Goal: Task Accomplishment & Management: Manage account settings

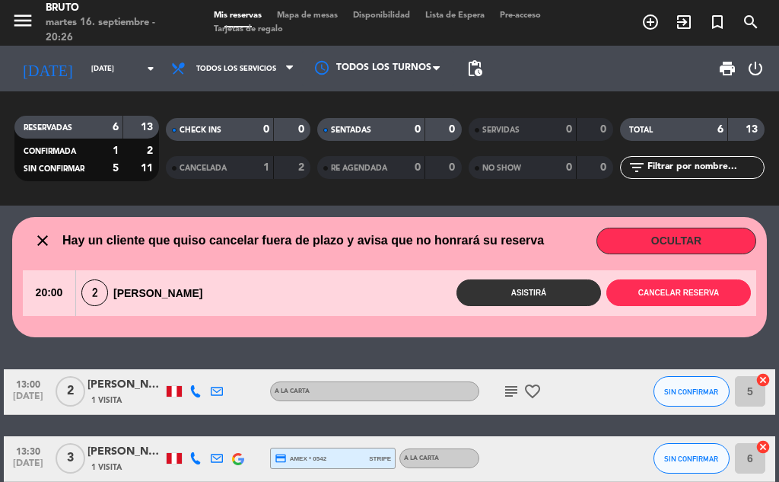
scroll to position [284, 0]
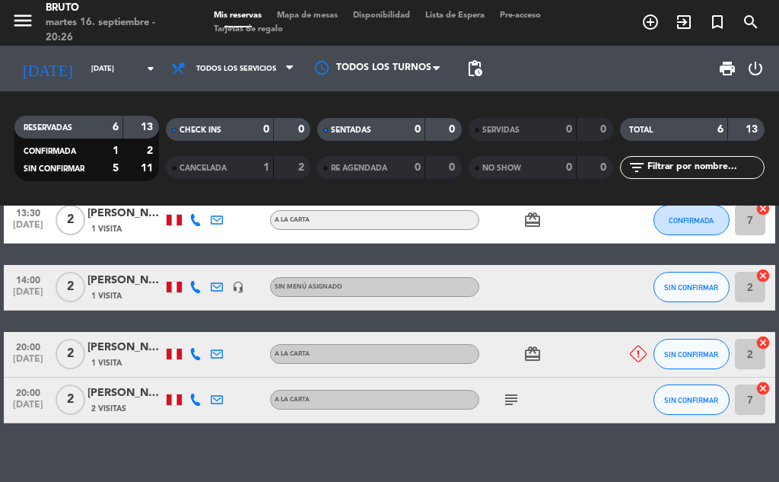
click at [161, 40] on div "martes 16. septiembre - 20:26" at bounding box center [115, 30] width 138 height 30
click at [157, 21] on div "martes 16. septiembre - 20:26" at bounding box center [115, 30] width 138 height 30
click at [150, 20] on div "martes 16. septiembre - 20:26" at bounding box center [115, 30] width 138 height 30
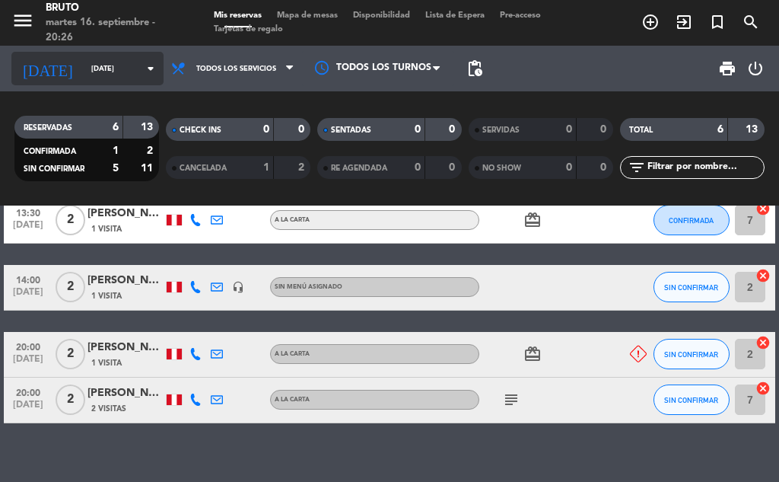
click at [147, 62] on icon "arrow_drop_down" at bounding box center [151, 68] width 18 height 18
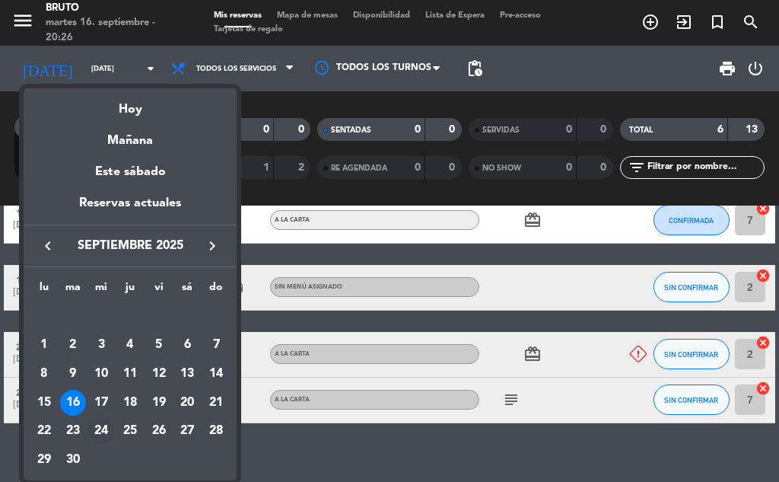
click at [108, 434] on div "24" at bounding box center [101, 432] width 26 height 26
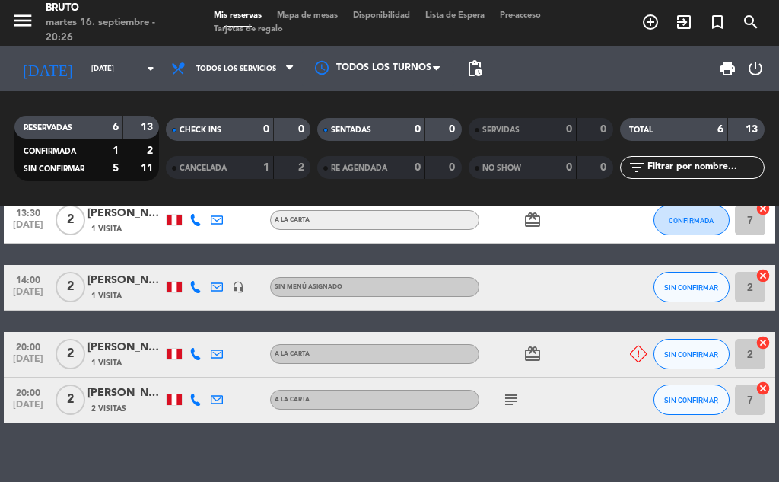
type input "[DATE]"
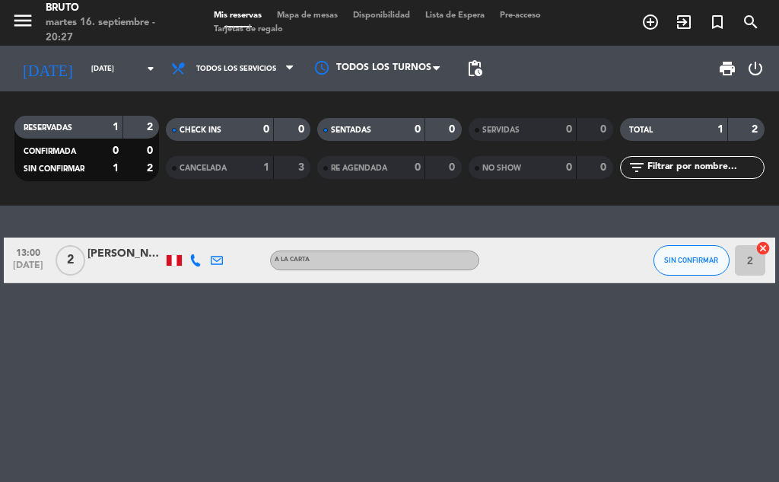
click at [649, 24] on icon "add_circle_outline" at bounding box center [651, 22] width 18 height 18
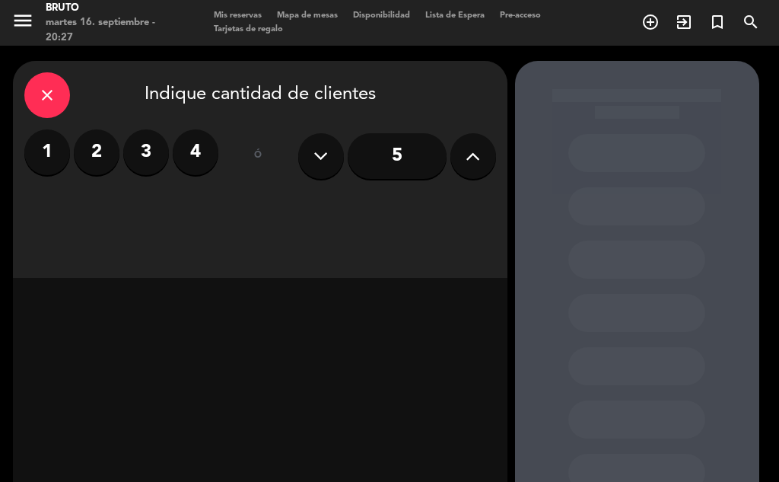
click at [734, 355] on div at bounding box center [637, 318] width 244 height 515
click at [471, 164] on icon at bounding box center [473, 156] width 14 height 23
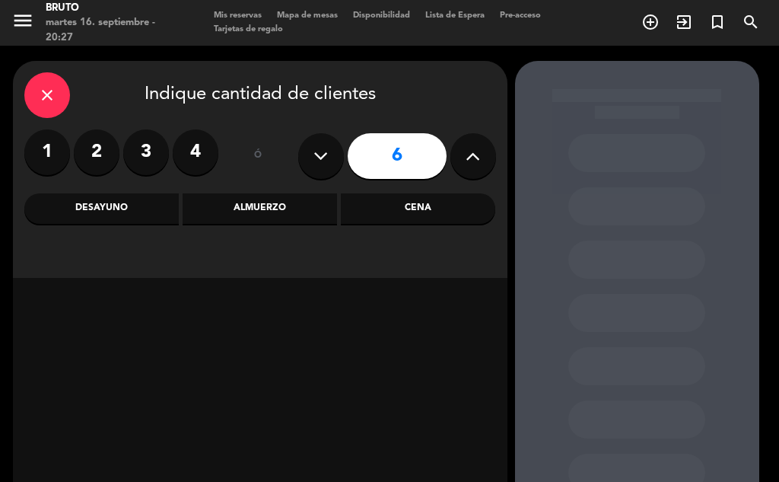
click at [479, 161] on icon at bounding box center [473, 156] width 14 height 23
click at [485, 158] on button at bounding box center [474, 156] width 46 height 46
click at [486, 163] on button at bounding box center [474, 156] width 46 height 46
type input "9"
click at [54, 91] on icon "close" at bounding box center [47, 95] width 18 height 18
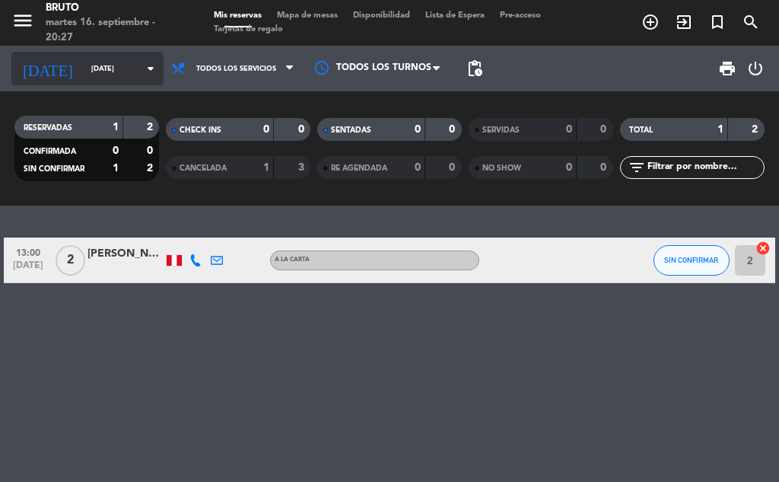
click at [142, 68] on icon "arrow_drop_down" at bounding box center [151, 68] width 18 height 18
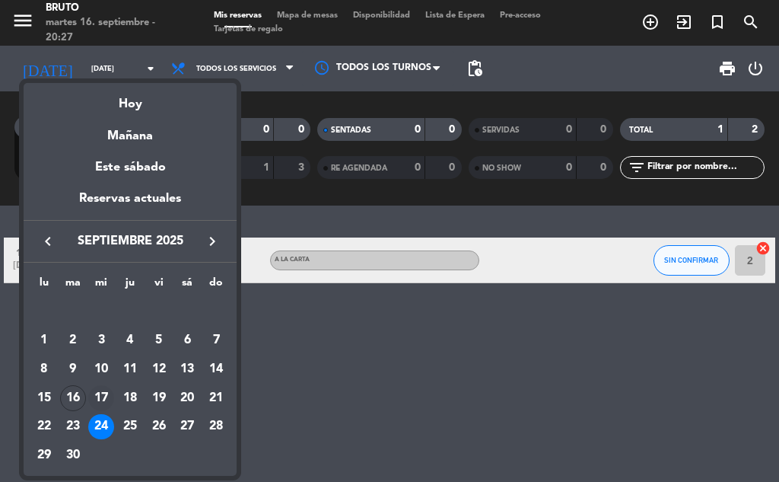
click at [111, 406] on div "17" at bounding box center [101, 398] width 26 height 26
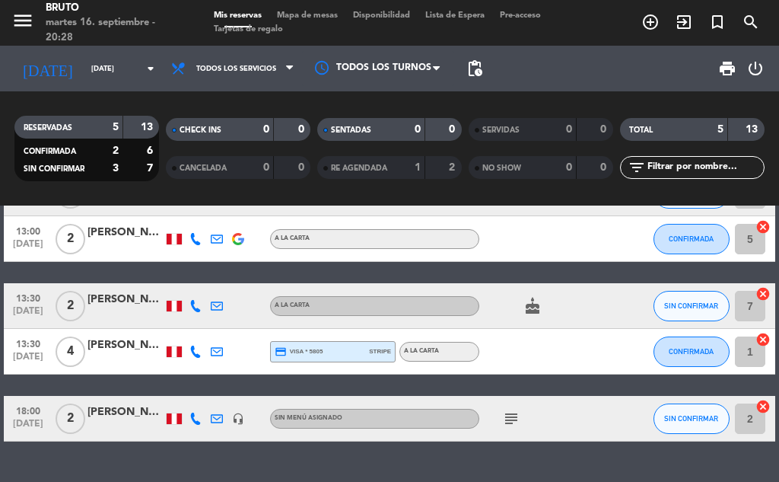
scroll to position [32, 0]
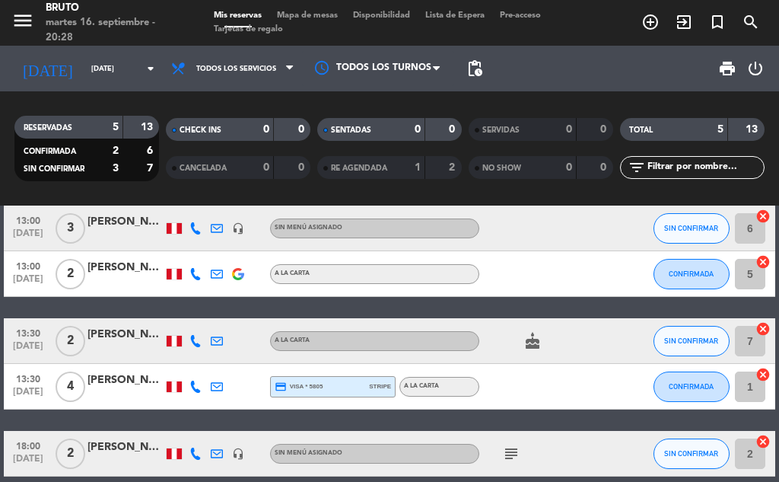
click at [508, 451] on icon "subject" at bounding box center [511, 453] width 18 height 18
click at [511, 458] on icon "subject" at bounding box center [511, 453] width 18 height 18
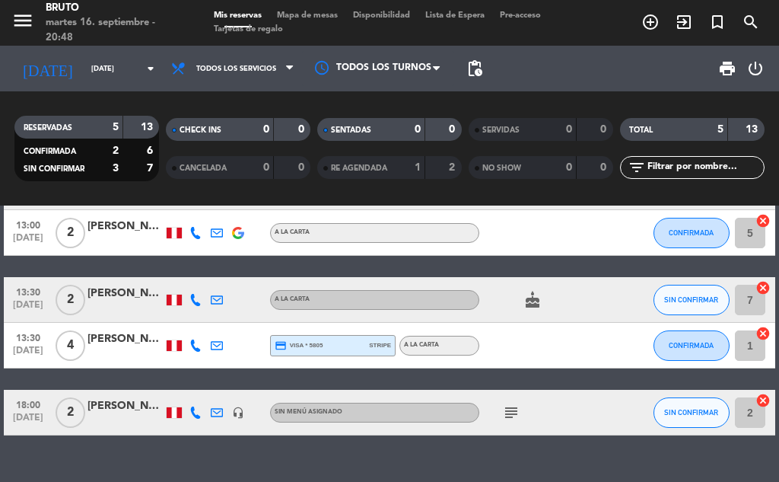
scroll to position [103, 0]
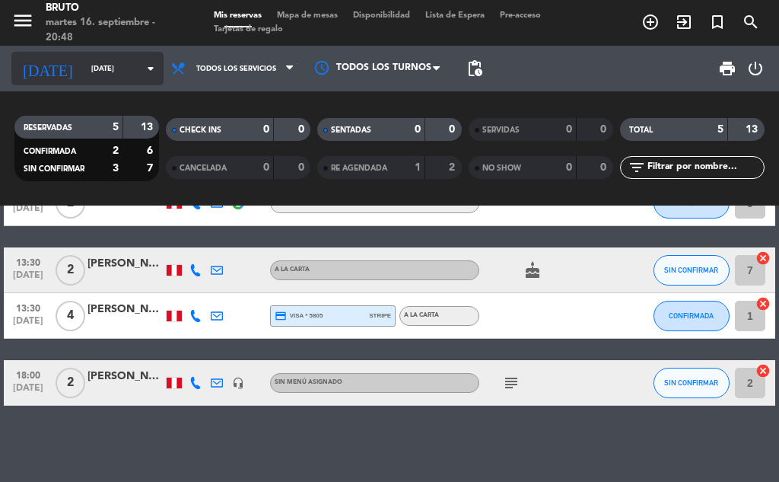
click at [143, 69] on icon "arrow_drop_down" at bounding box center [151, 68] width 18 height 18
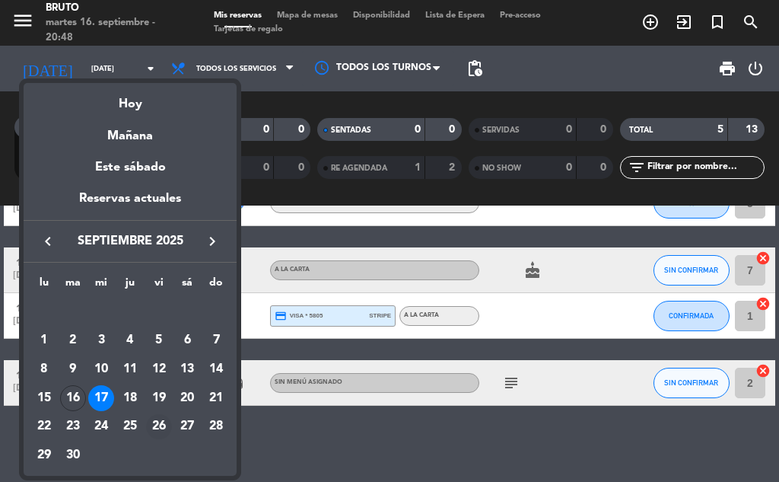
click at [169, 428] on div "26" at bounding box center [159, 427] width 26 height 26
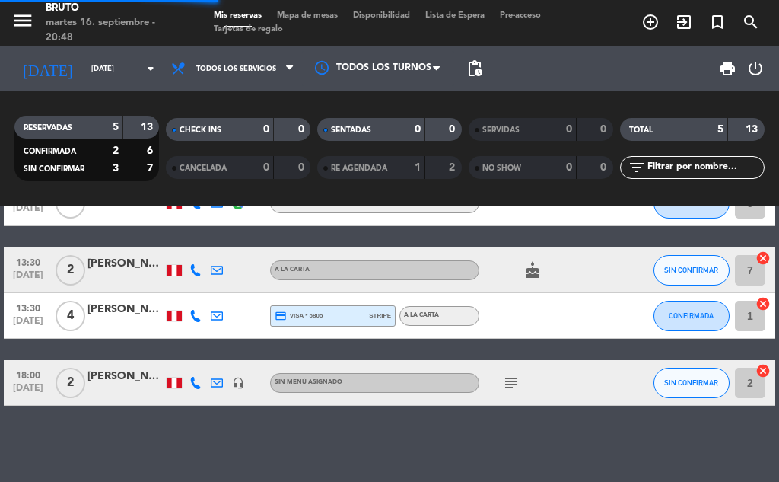
scroll to position [0, 0]
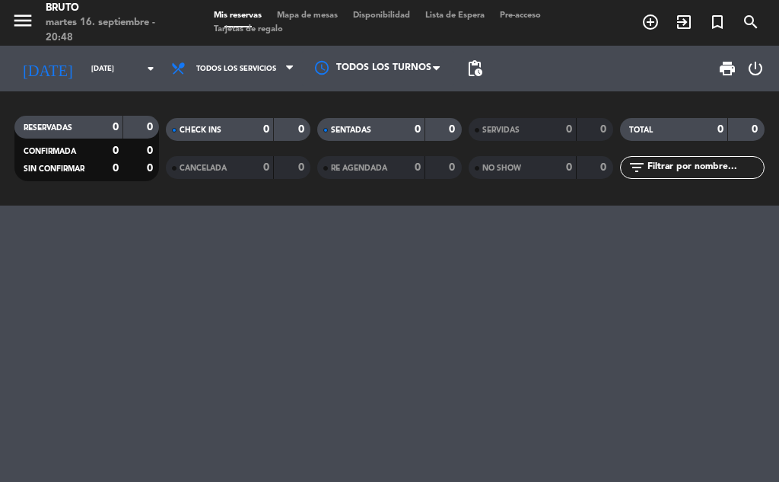
click at [155, 21] on div "martes 16. septiembre - 20:48" at bounding box center [115, 30] width 138 height 30
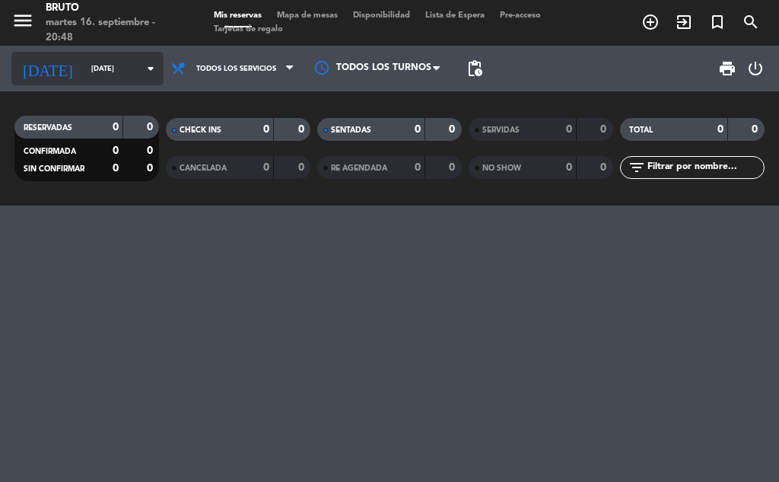
click at [149, 69] on icon "arrow_drop_down" at bounding box center [151, 68] width 18 height 18
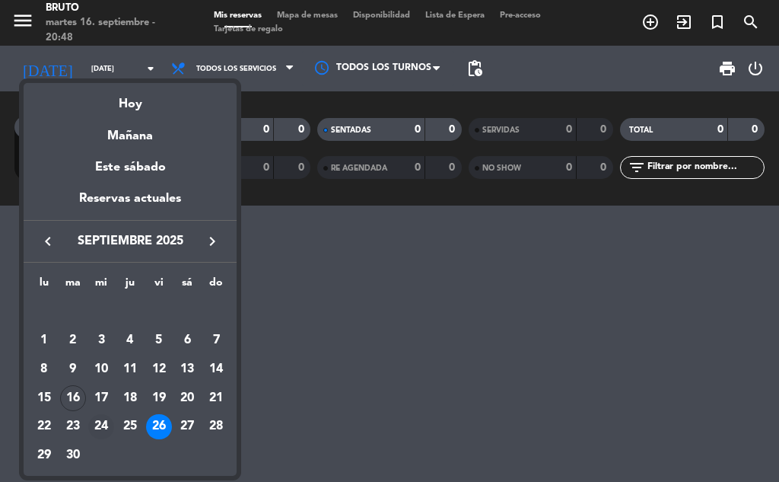
click at [105, 416] on div "24" at bounding box center [101, 427] width 26 height 26
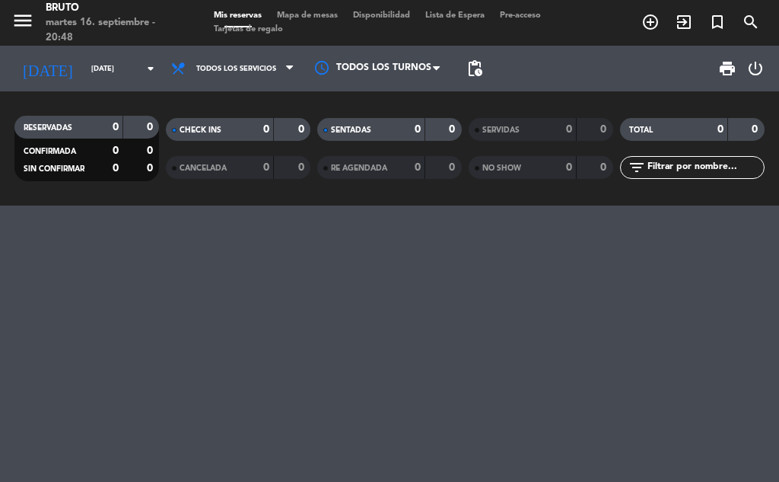
type input "[DATE]"
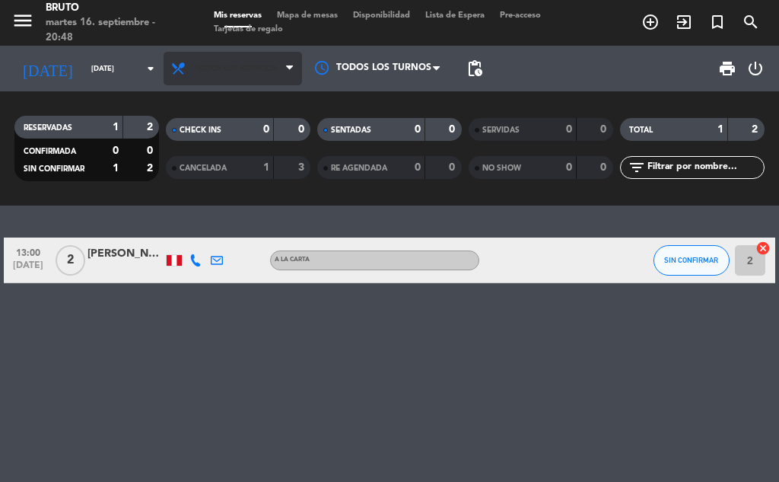
click at [218, 72] on span "Todos los servicios" at bounding box center [236, 69] width 80 height 8
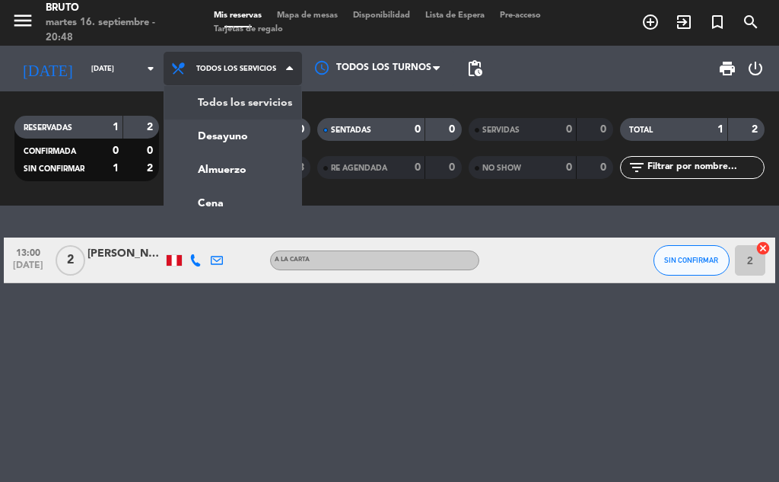
click at [244, 100] on div "menu [PERSON_NAME][DATE] 16. septiembre - 20:48 Mis reservas Mapa de mesas Disp…" at bounding box center [389, 103] width 779 height 206
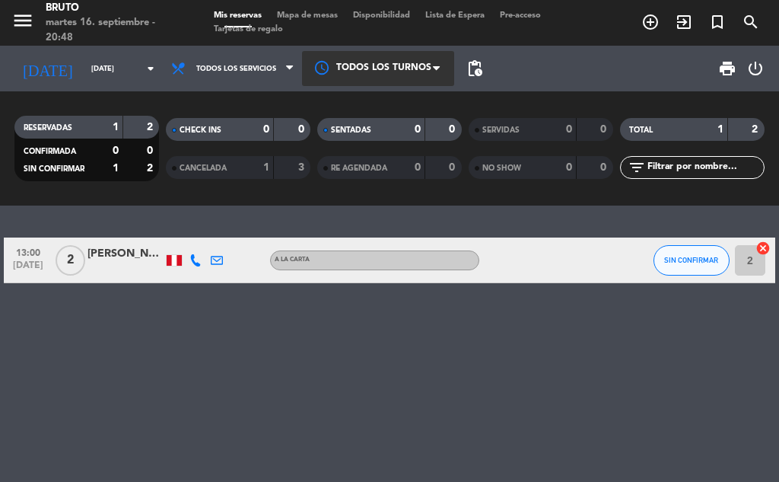
click at [373, 71] on div at bounding box center [378, 68] width 152 height 34
click at [381, 98] on span "Todos los turnos" at bounding box center [380, 104] width 83 height 18
